Goal: Task Accomplishment & Management: Manage account settings

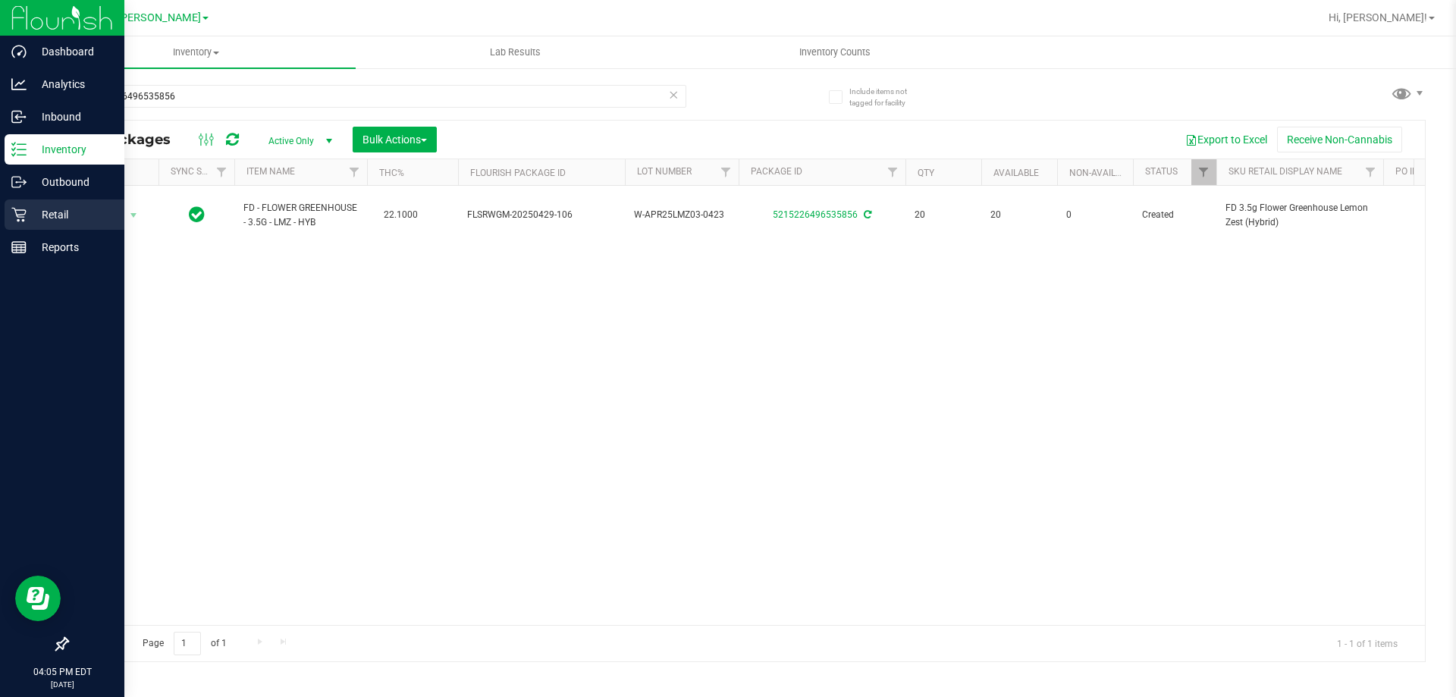
click at [61, 224] on div "Retail" at bounding box center [65, 214] width 120 height 30
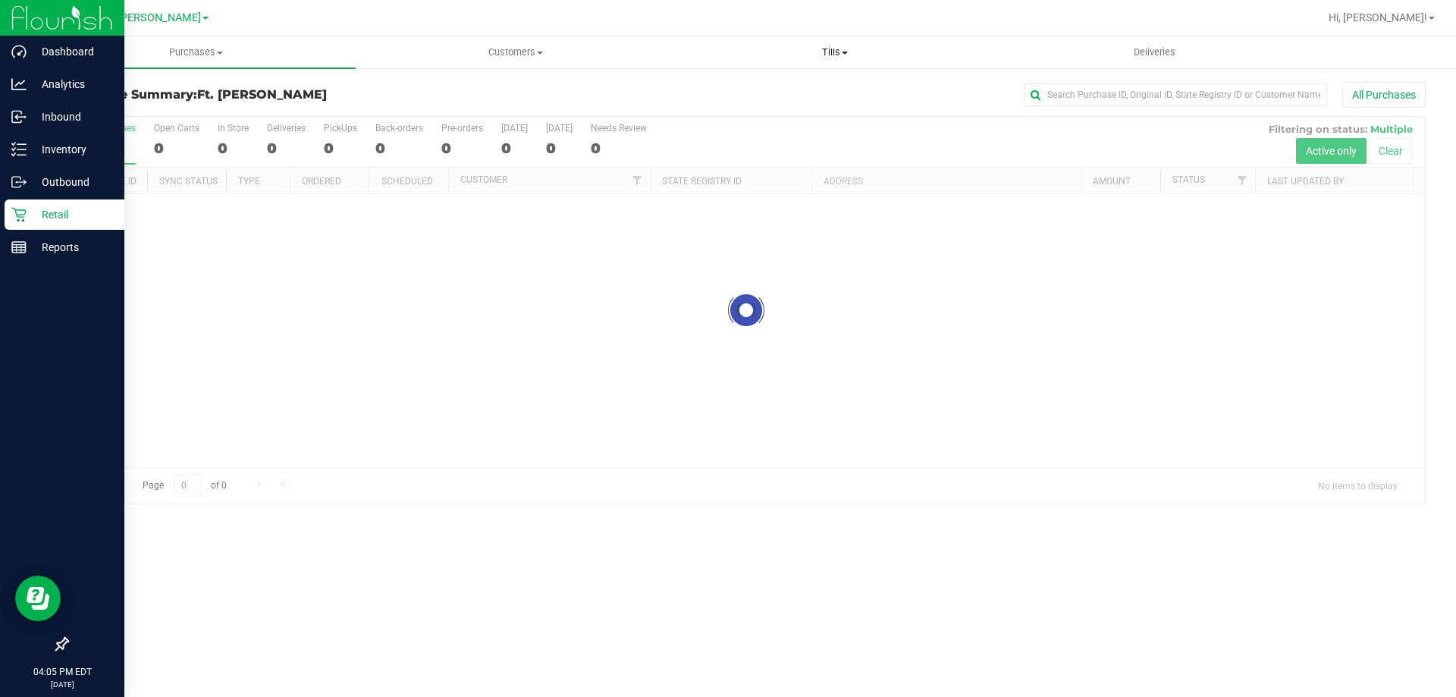
click at [858, 53] on span "Tills" at bounding box center [835, 53] width 318 height 14
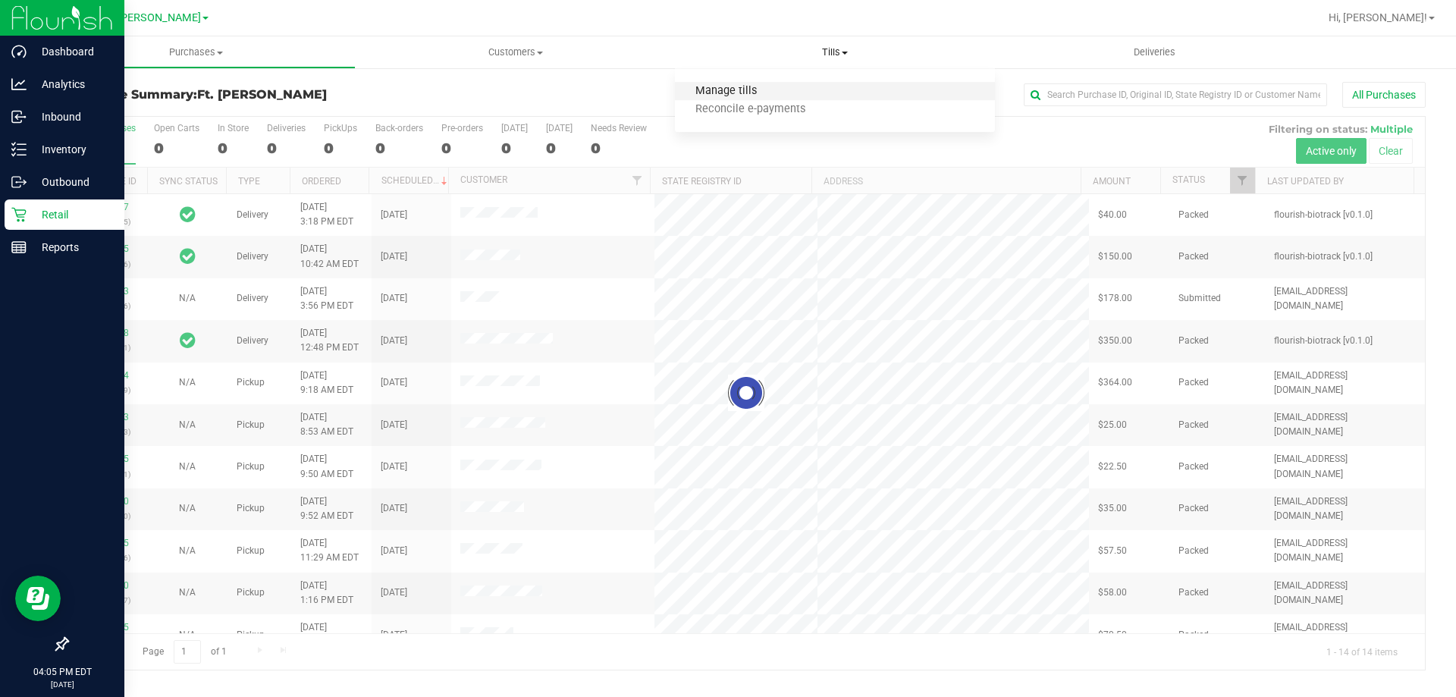
click at [766, 88] on span "Manage tills" at bounding box center [726, 91] width 102 height 13
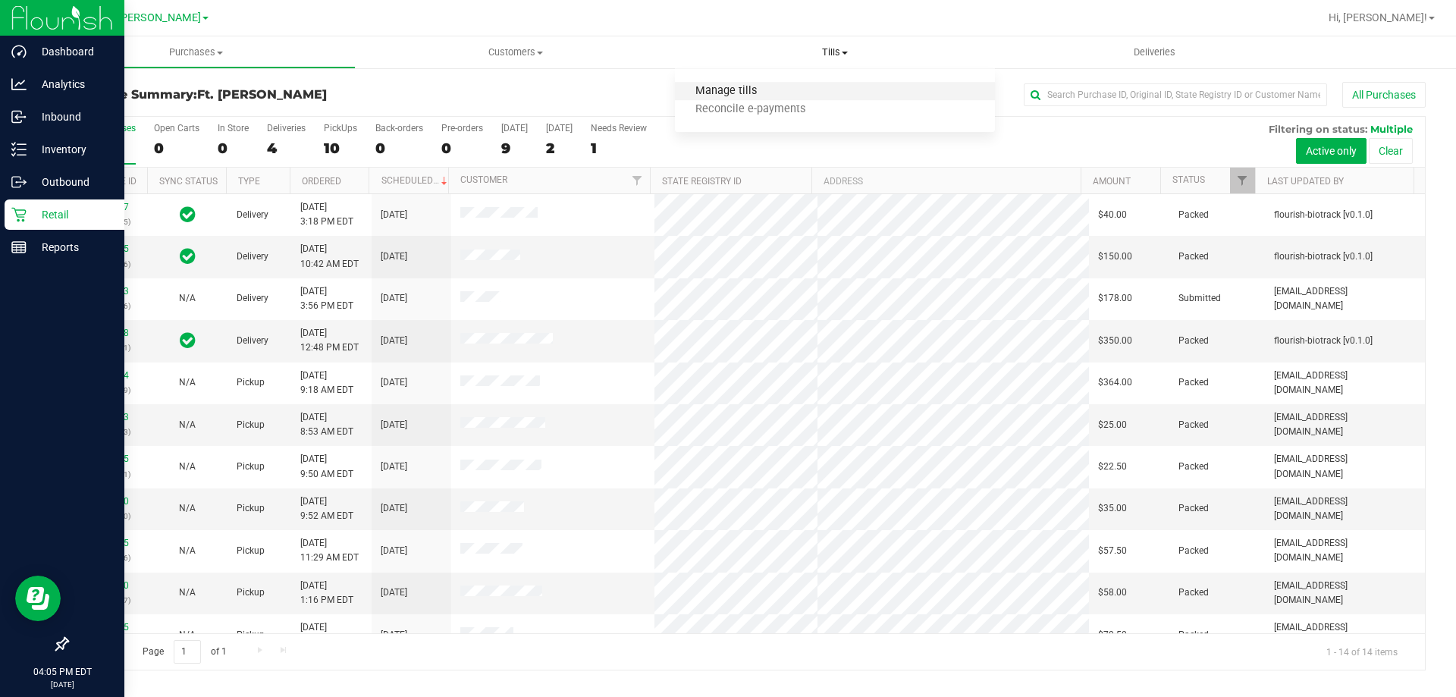
click at [766, 88] on span "Manage tills" at bounding box center [726, 91] width 102 height 13
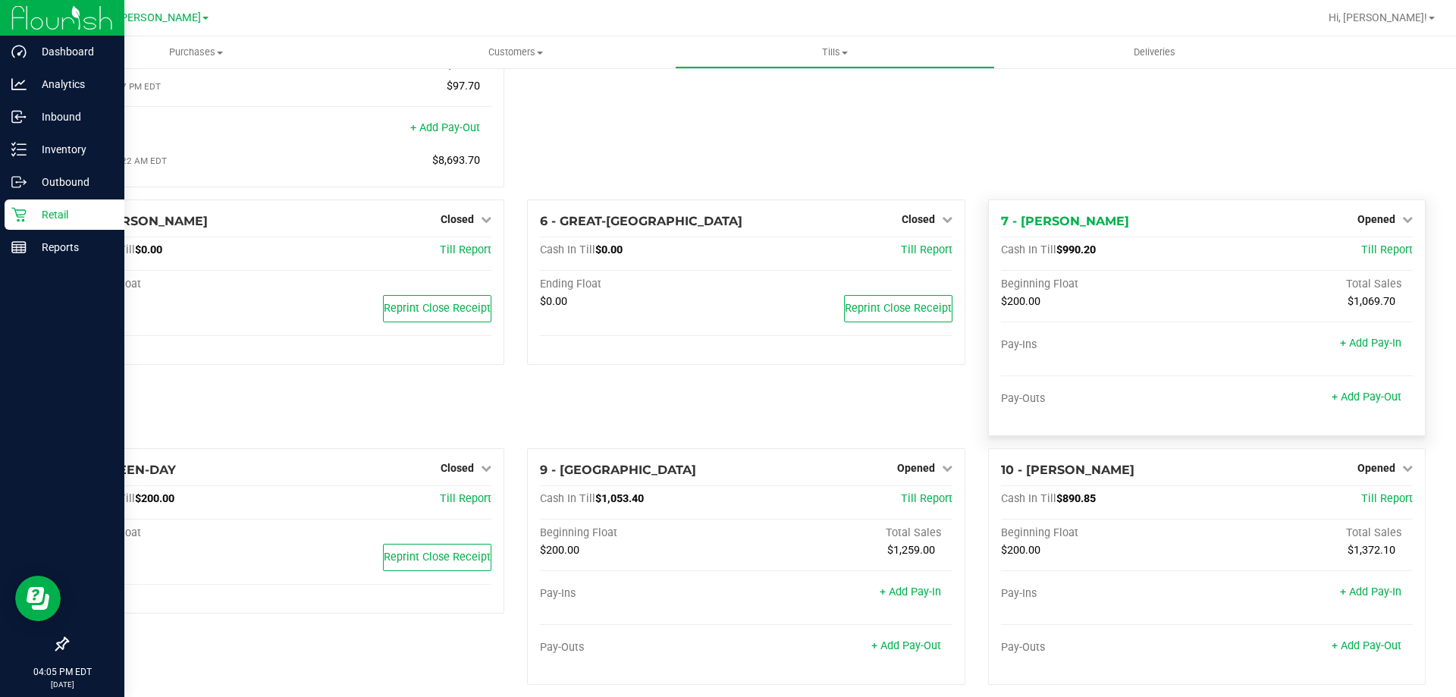
scroll to position [166, 0]
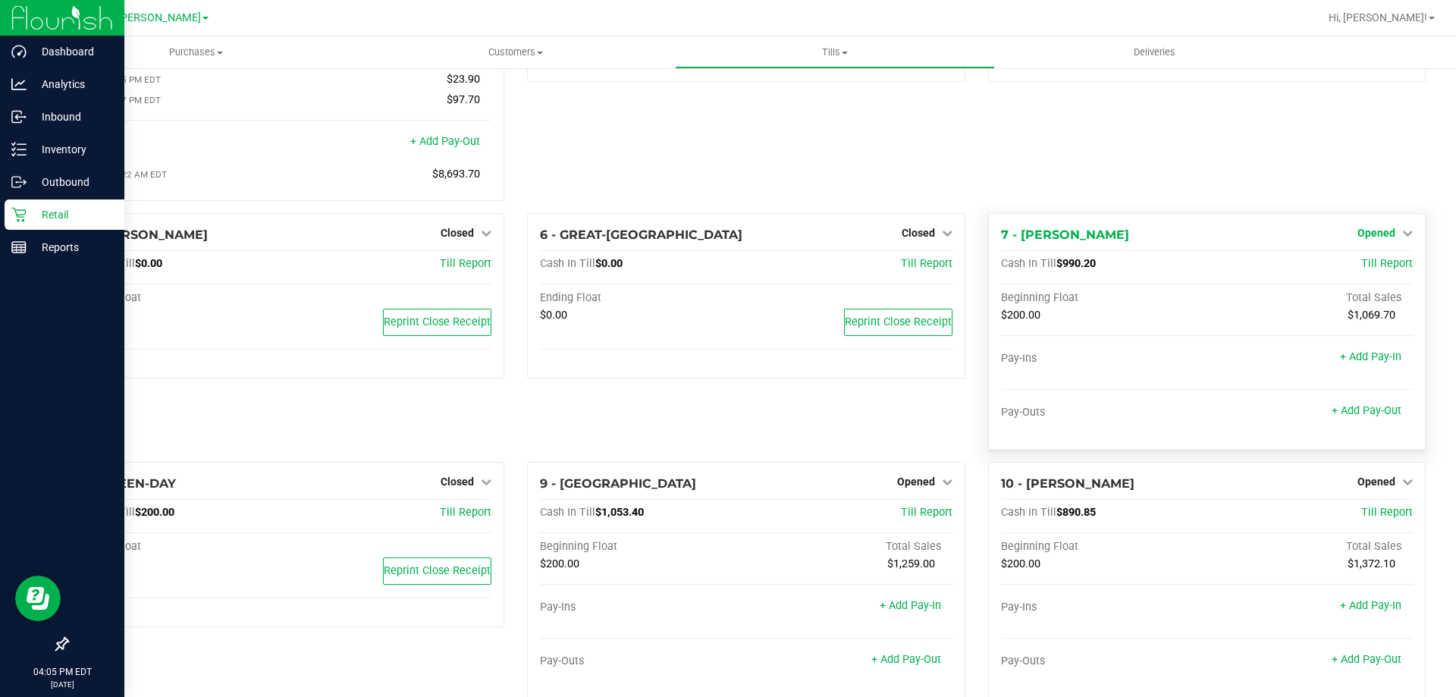
click at [1357, 239] on span "Opened" at bounding box center [1376, 233] width 38 height 12
click at [1357, 270] on link "Close Till" at bounding box center [1377, 264] width 41 height 12
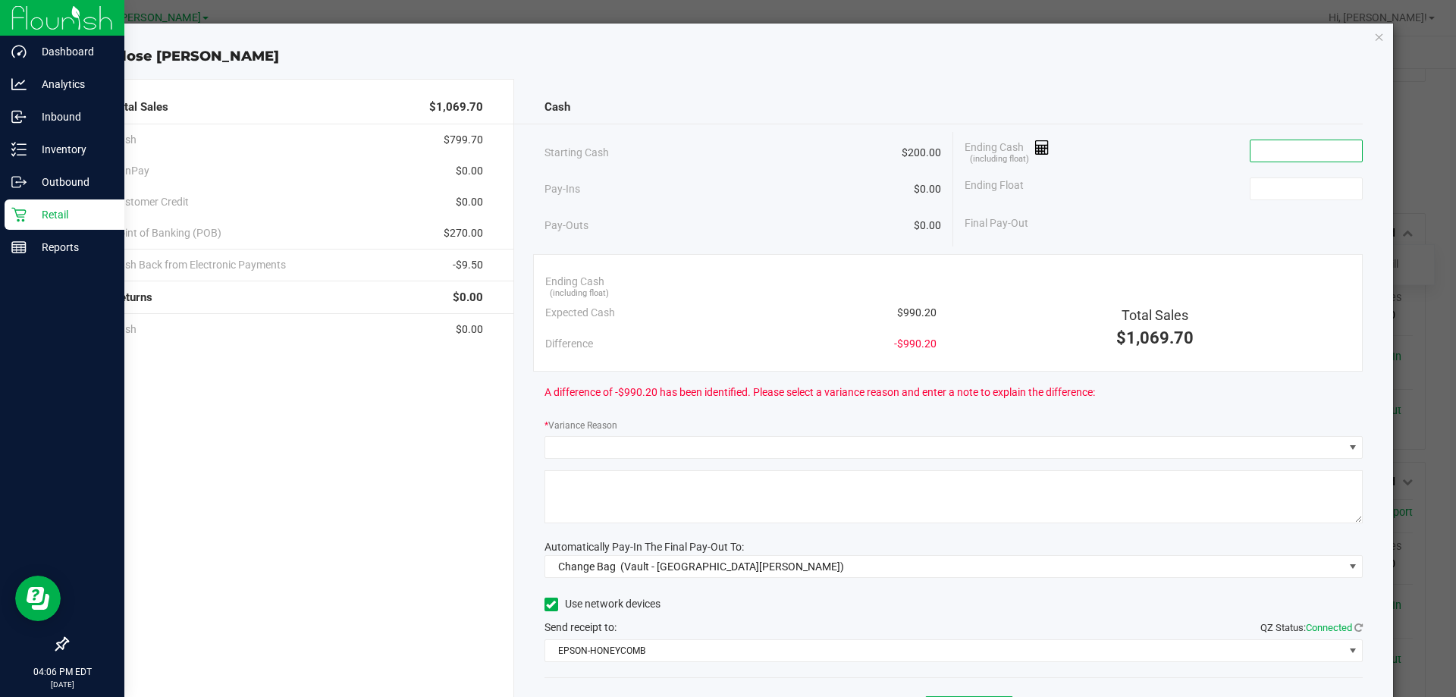
click at [1310, 161] on input at bounding box center [1306, 150] width 111 height 21
type input "$997.10"
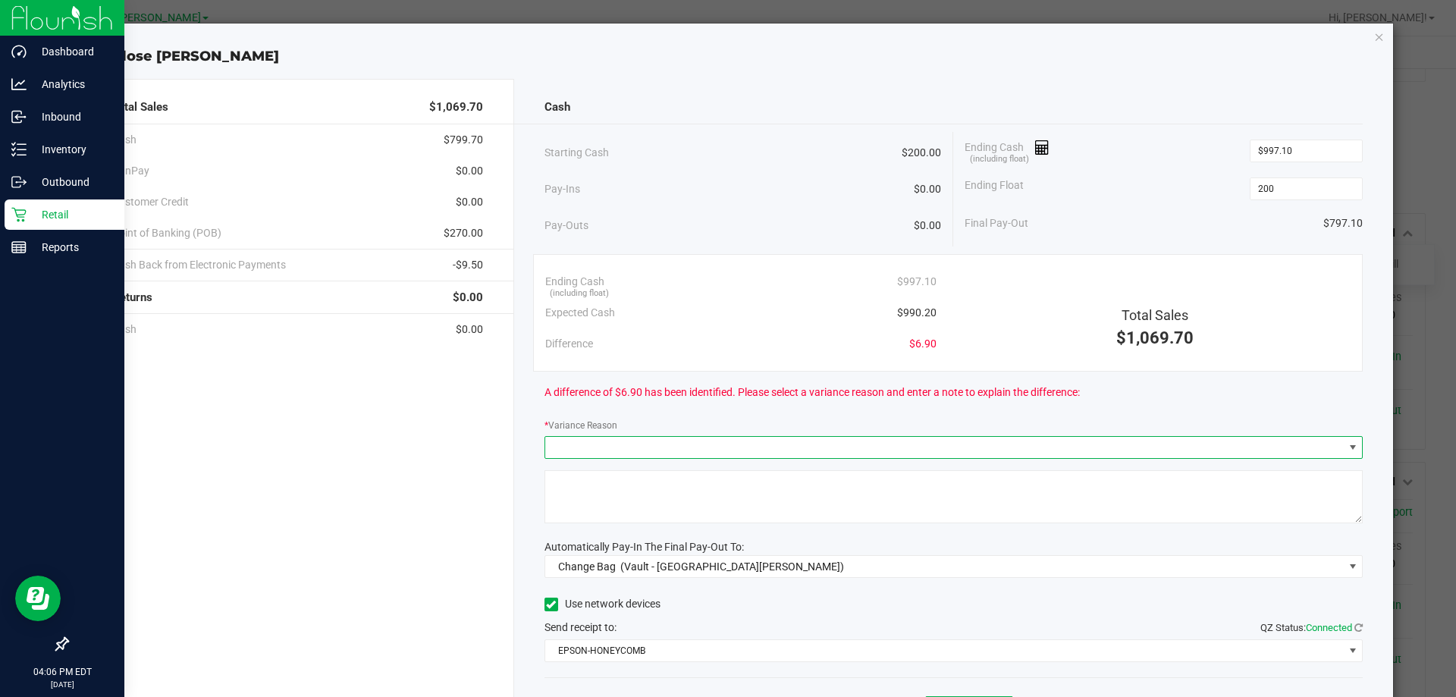
type input "$200.00"
click at [1031, 452] on span at bounding box center [944, 447] width 799 height 21
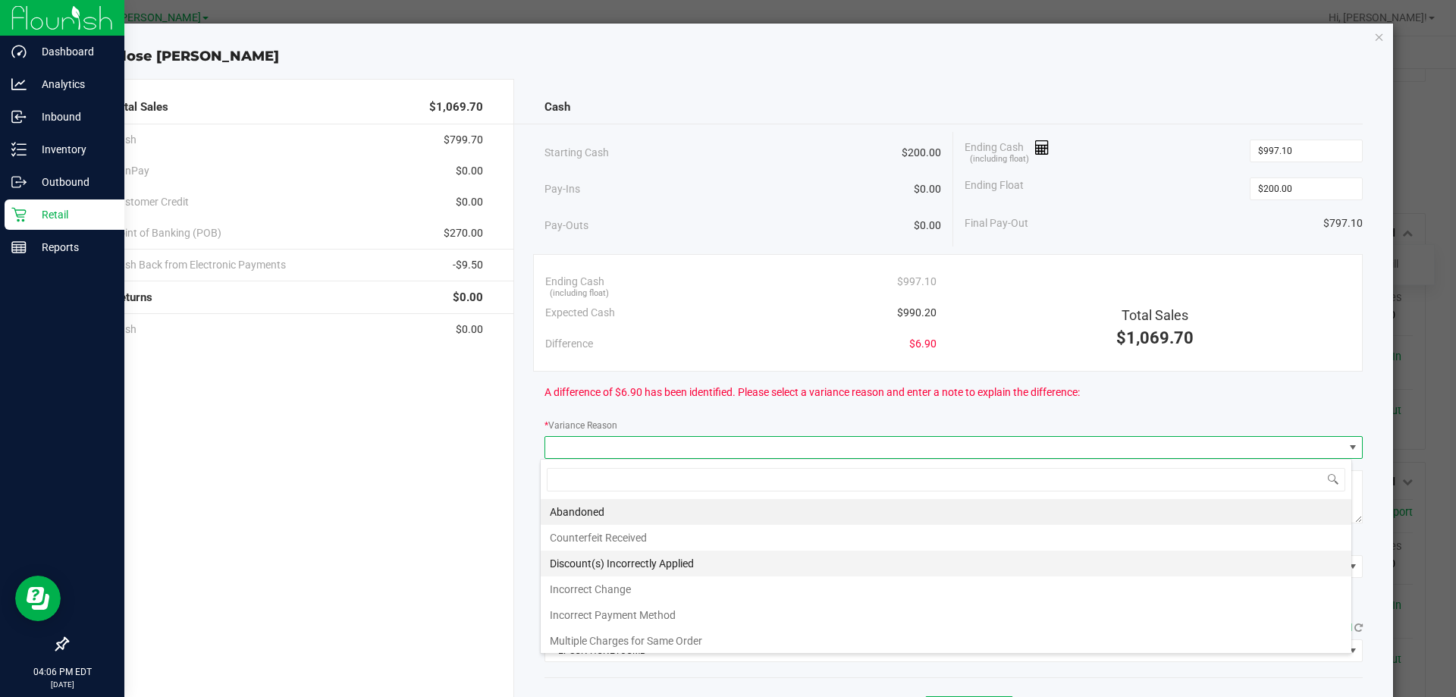
scroll to position [55, 0]
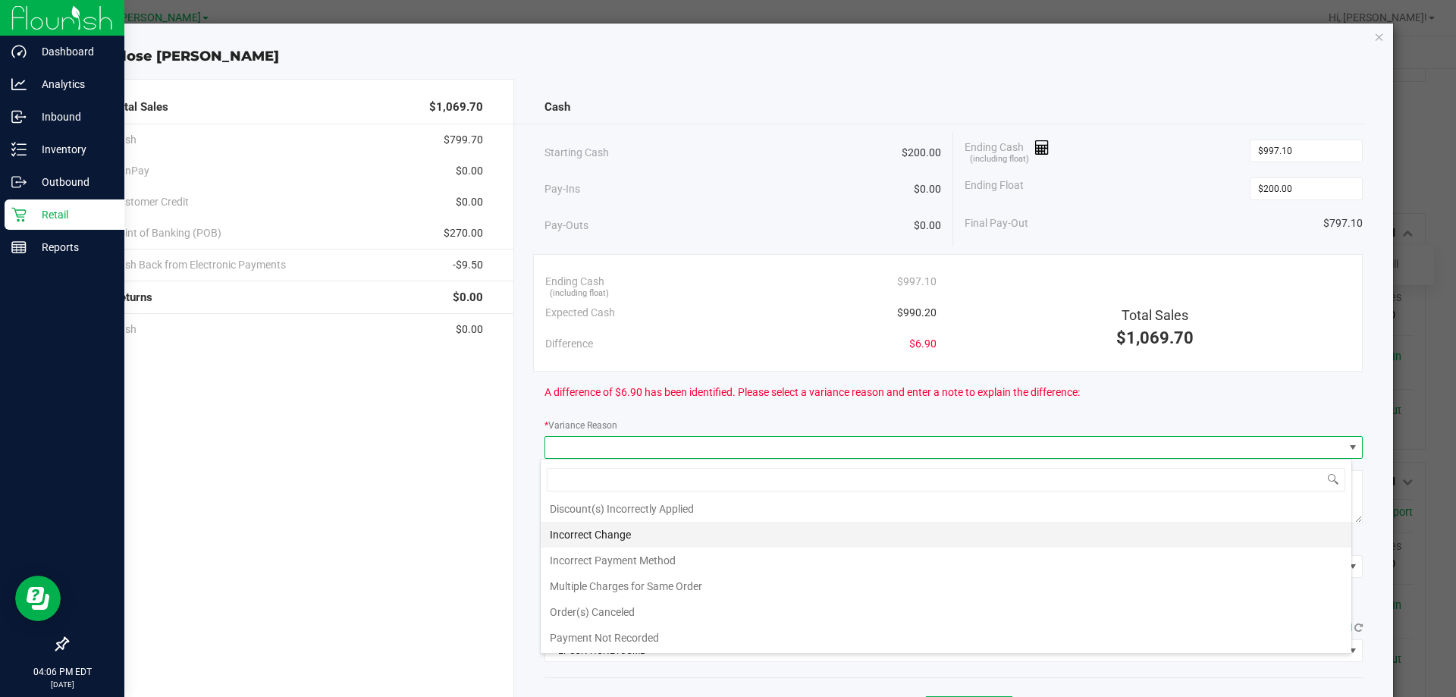
click at [645, 539] on li "Incorrect Change" at bounding box center [946, 535] width 811 height 26
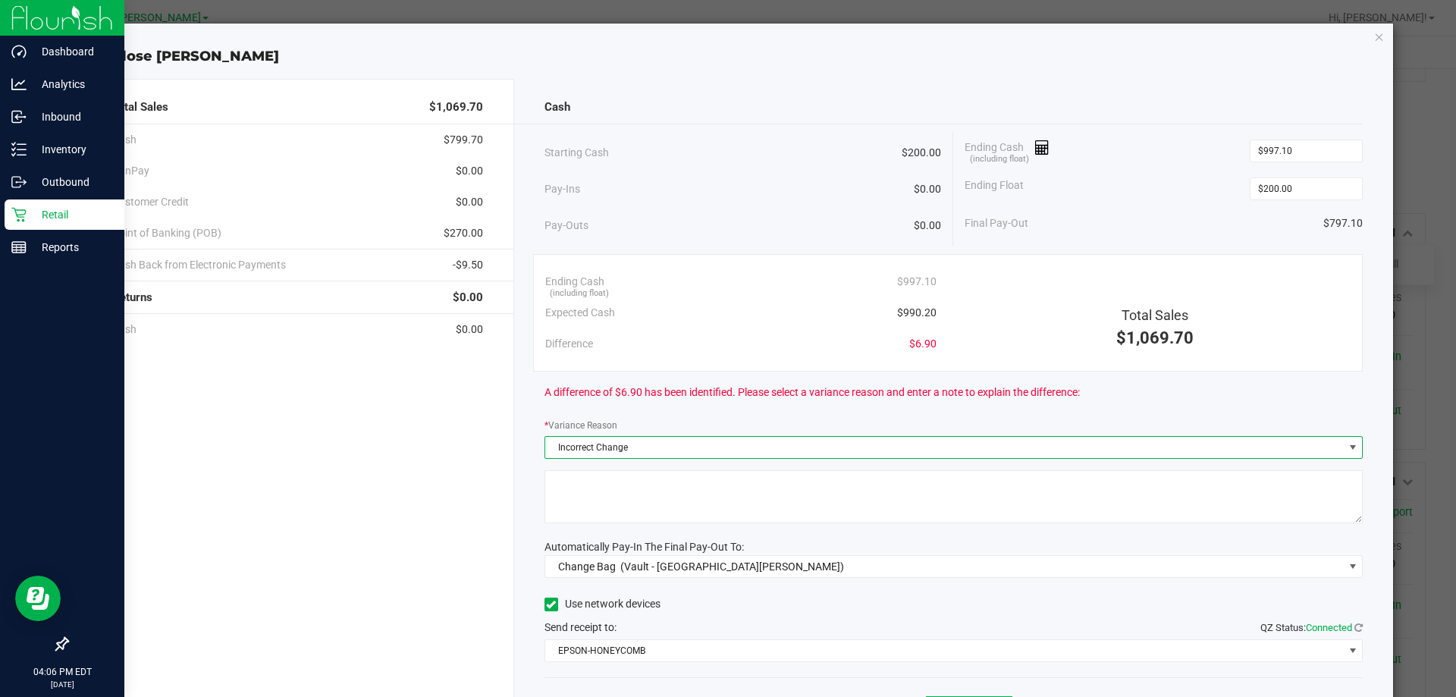
click at [649, 483] on textarea at bounding box center [954, 496] width 819 height 53
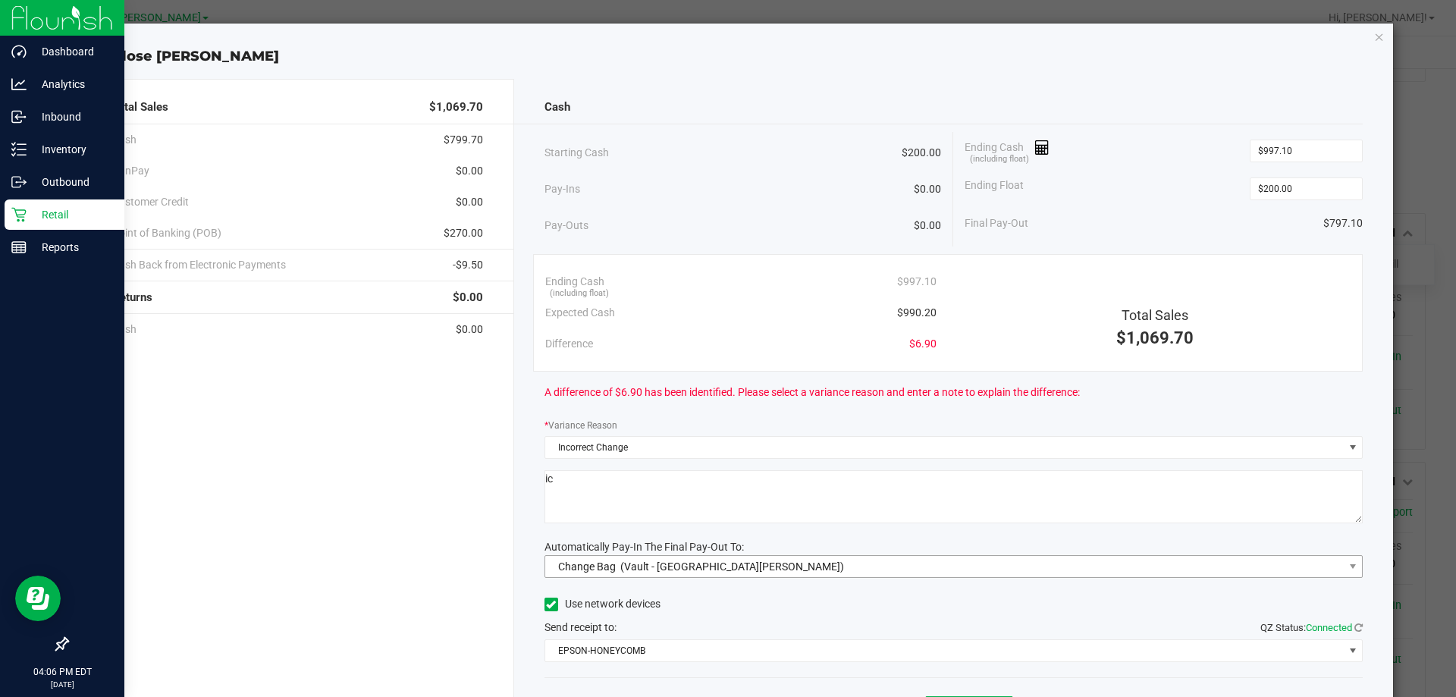
type textarea "ic"
click at [579, 562] on span "Change Bag" at bounding box center [587, 566] width 58 height 12
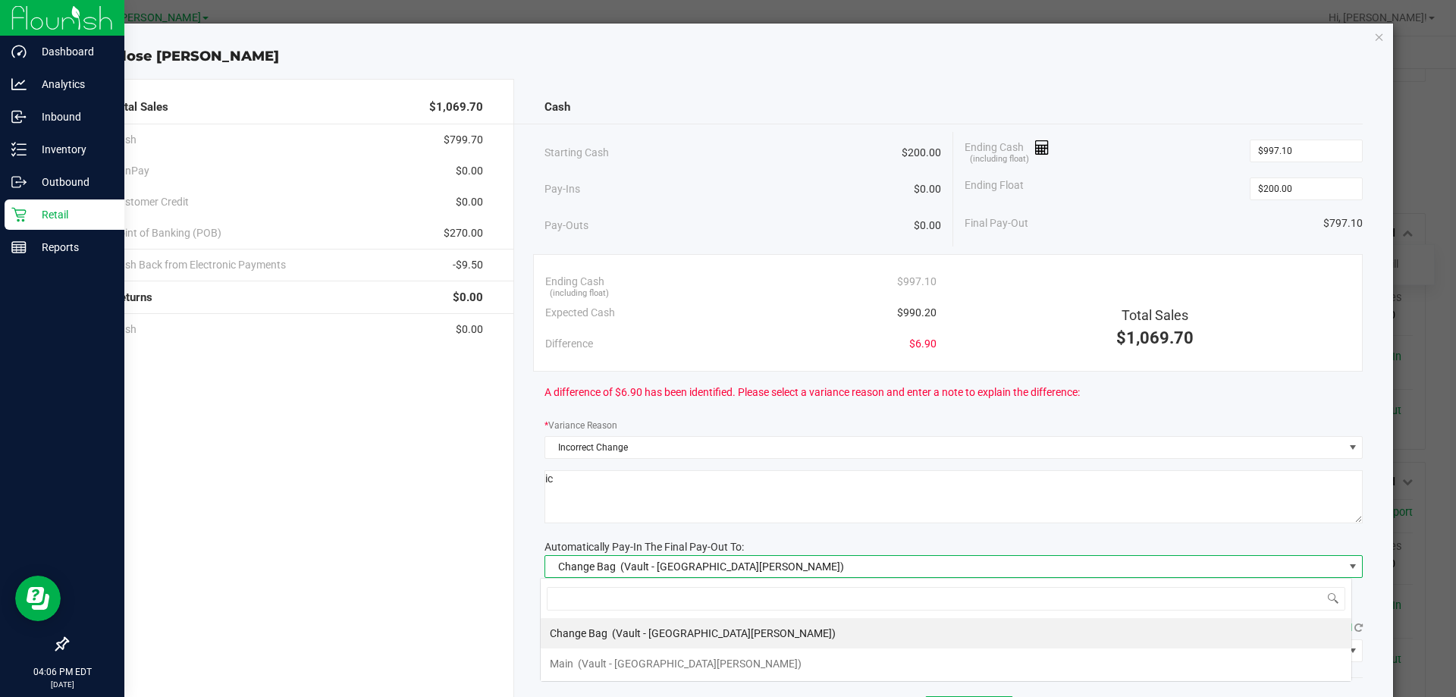
scroll to position [23, 811]
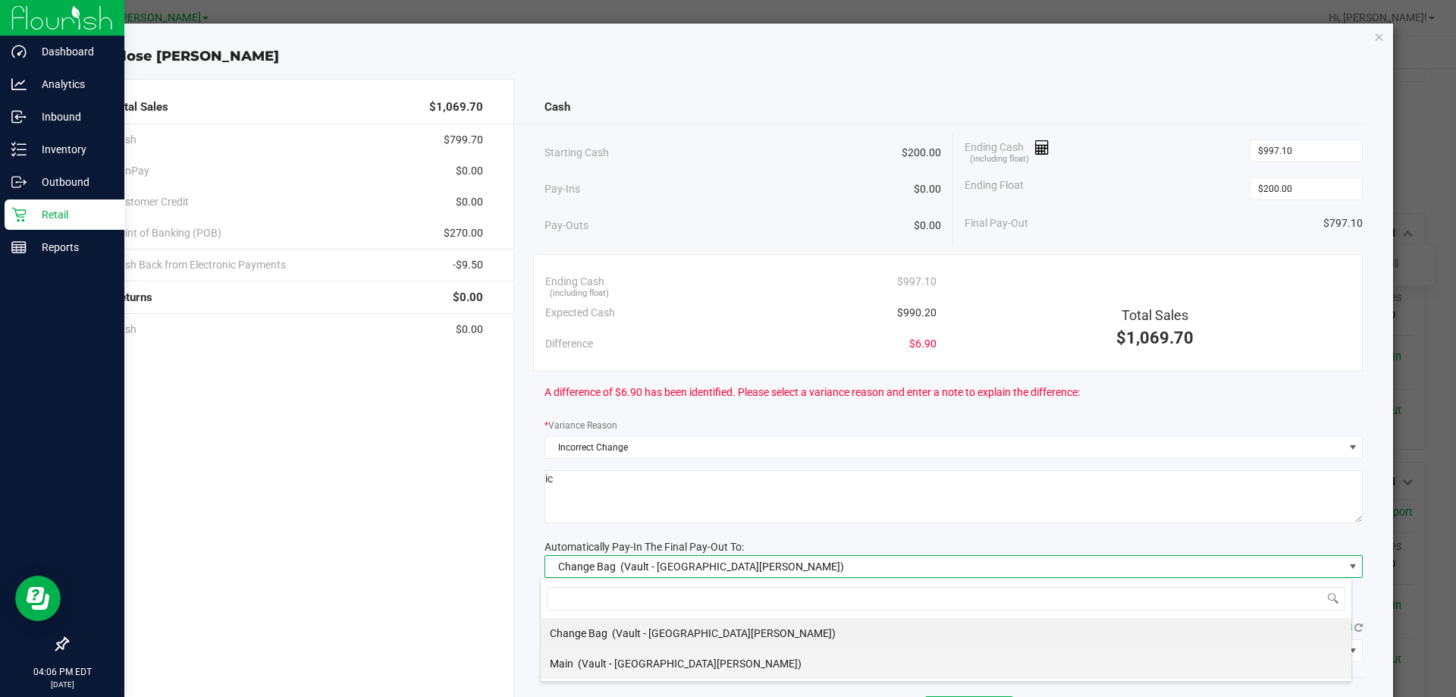
click at [557, 666] on span "Main" at bounding box center [562, 664] width 24 height 12
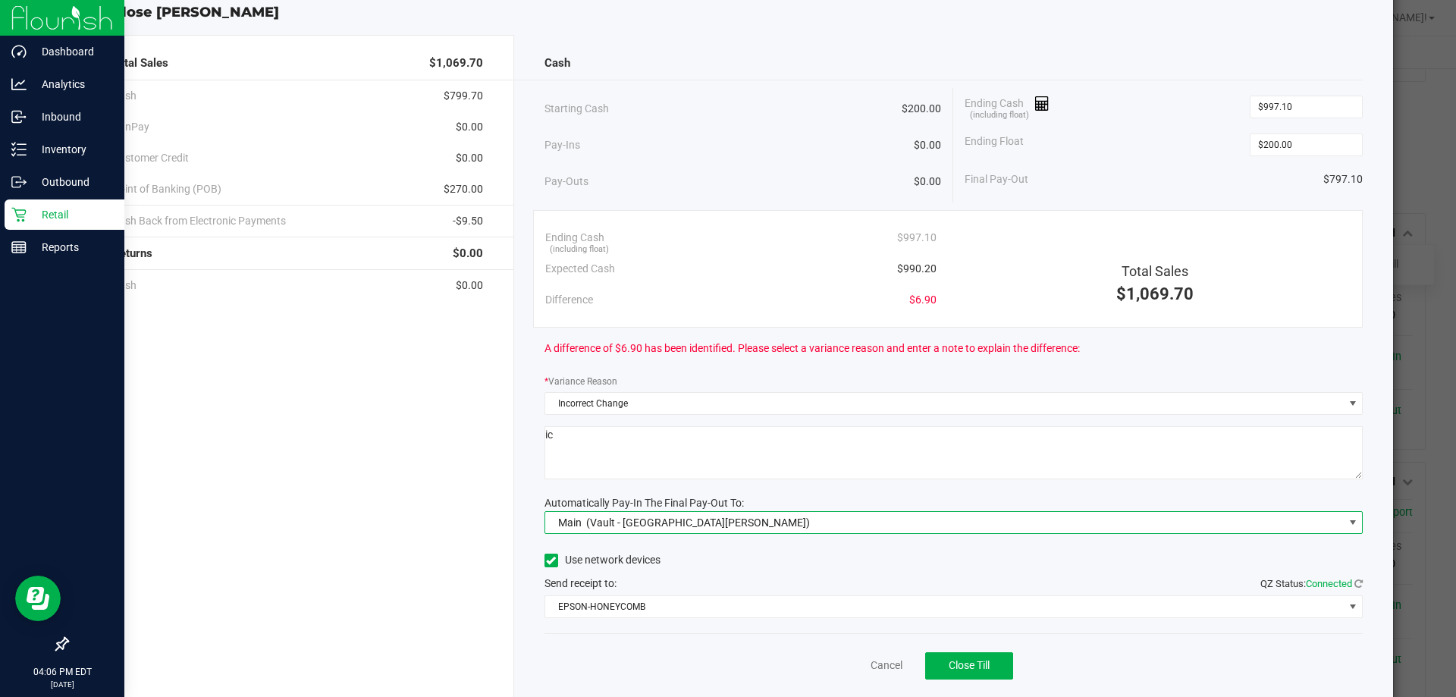
scroll to position [89, 0]
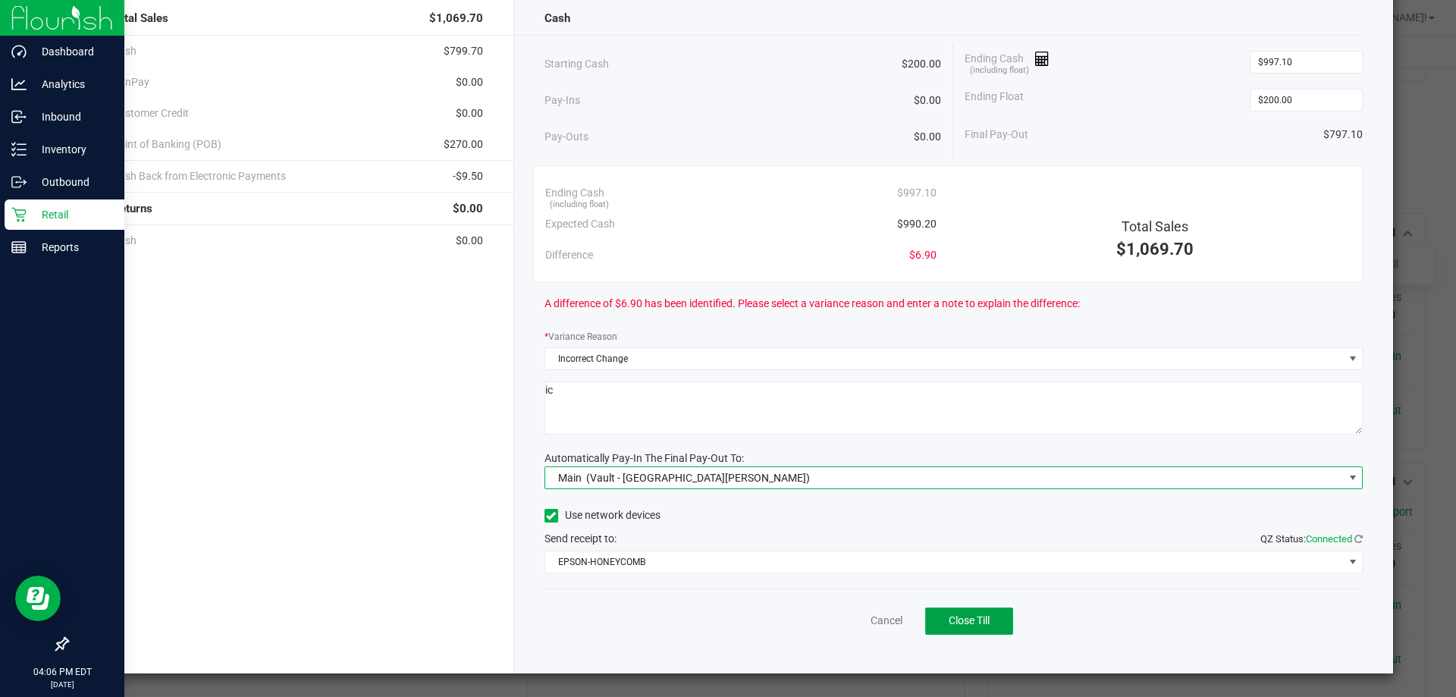
click at [965, 619] on span "Close Till" at bounding box center [969, 620] width 41 height 12
